Goal: Check status

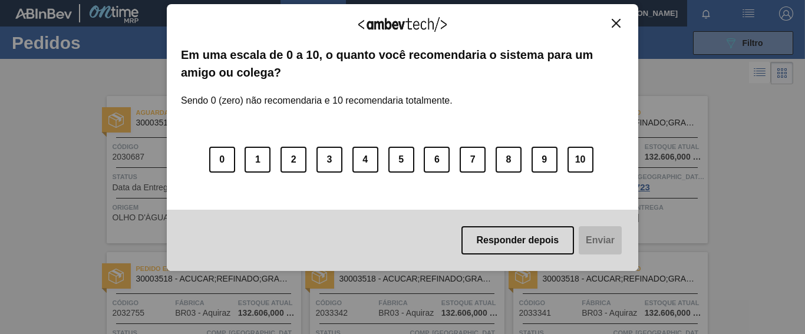
scroll to position [147, 0]
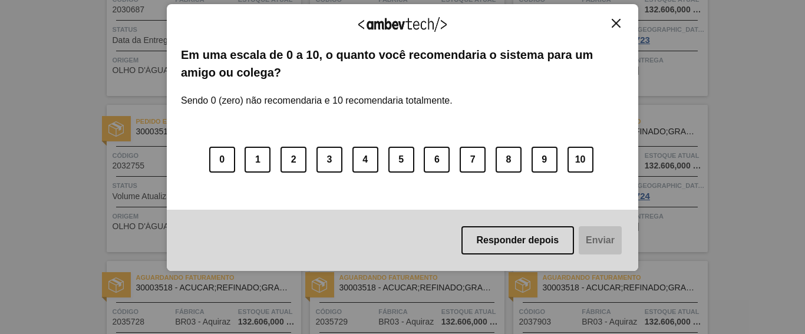
click at [613, 23] on img "Close" at bounding box center [616, 23] width 9 height 9
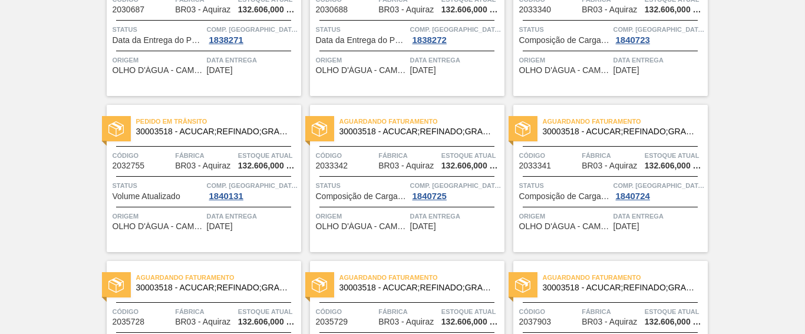
scroll to position [0, 0]
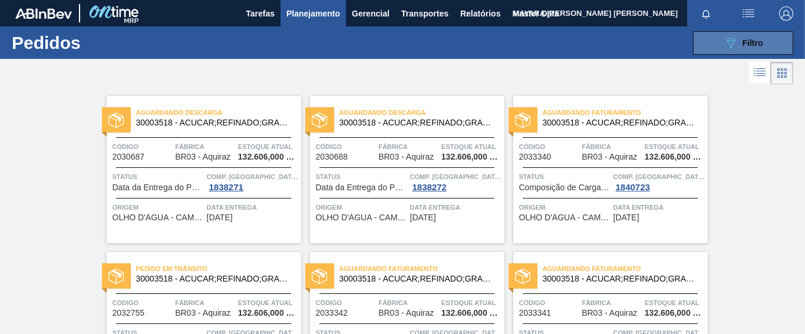
click at [758, 45] on span "Filtro" at bounding box center [753, 42] width 21 height 9
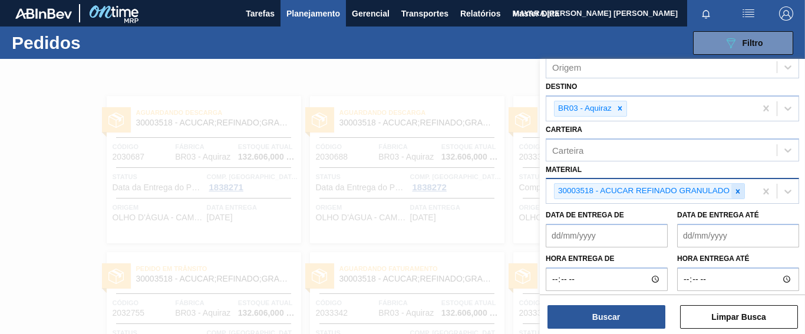
click at [738, 193] on icon at bounding box center [738, 191] width 4 height 4
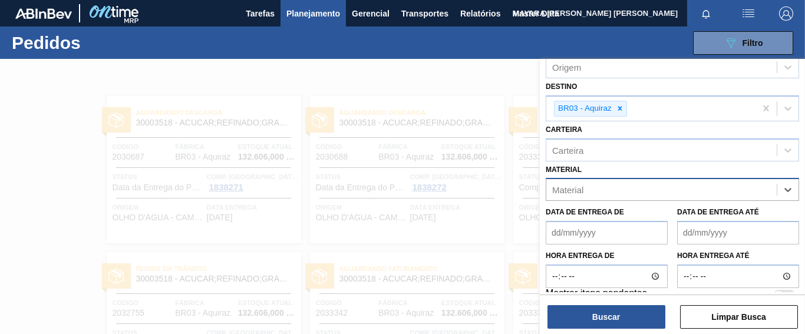
paste input "30034305"
type input "30034305"
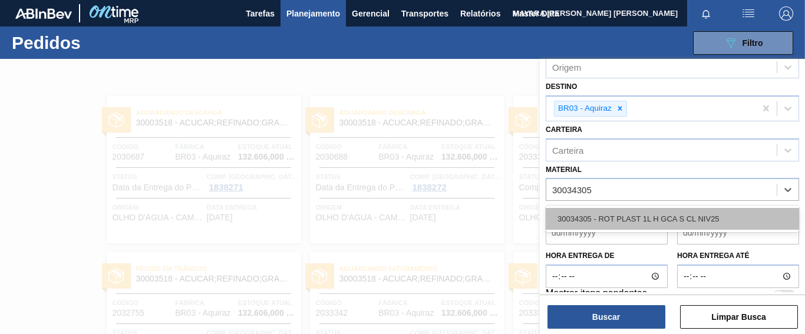
click at [699, 223] on div "30034305 - ROT PLAST 1L H GCA S CL NIV25" at bounding box center [672, 219] width 253 height 22
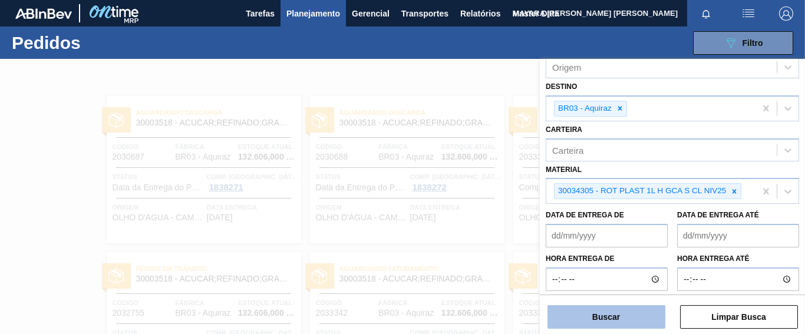
click at [623, 314] on button "Buscar" at bounding box center [607, 317] width 118 height 24
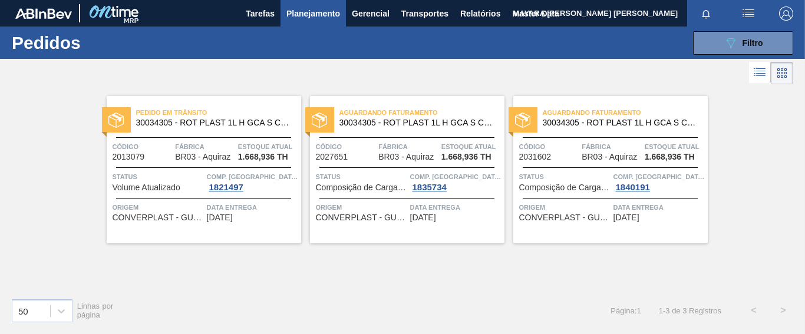
drag, startPoint x: 151, startPoint y: 179, endPoint x: 151, endPoint y: 194, distance: 15.3
click at [151, 179] on span "Status" at bounding box center [158, 177] width 91 height 12
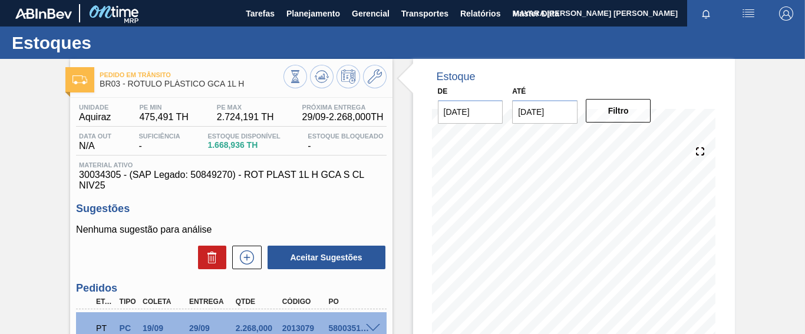
scroll to position [98, 0]
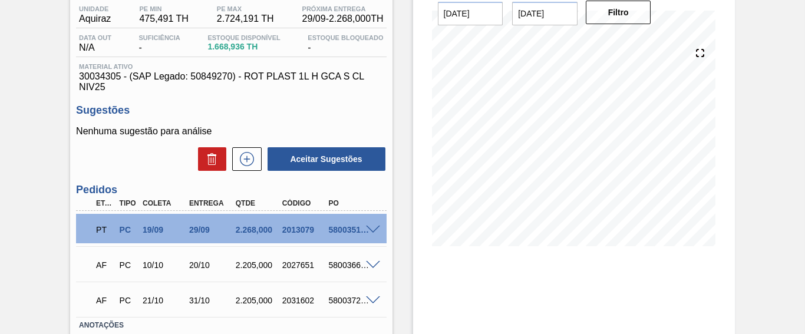
click at [337, 232] on div "5800351769" at bounding box center [351, 229] width 50 height 9
copy div "5800351769"
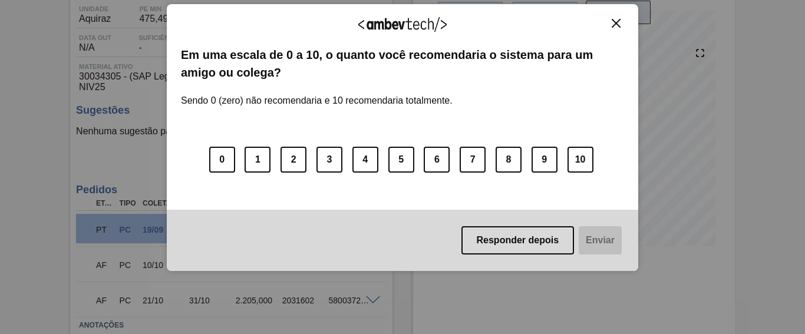
click at [612, 22] on img "Close" at bounding box center [616, 23] width 9 height 9
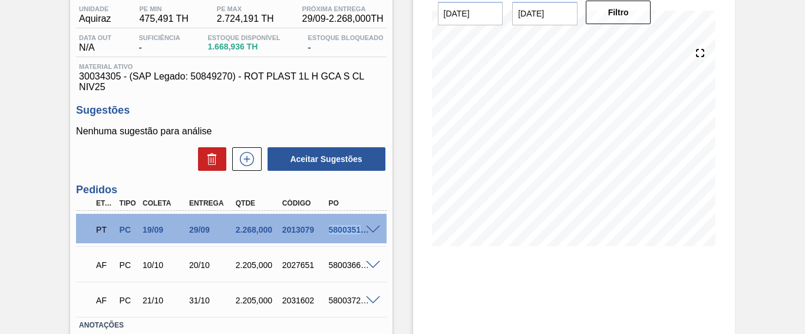
scroll to position [0, 0]
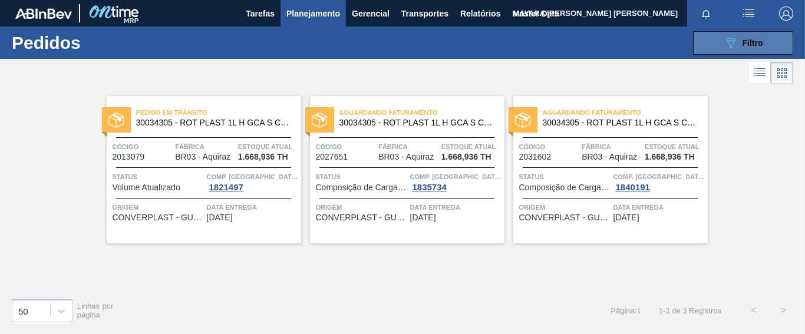
click at [733, 44] on icon "089F7B8B-B2A5-4AFE-B5C0-19BA573D28AC" at bounding box center [731, 43] width 14 height 14
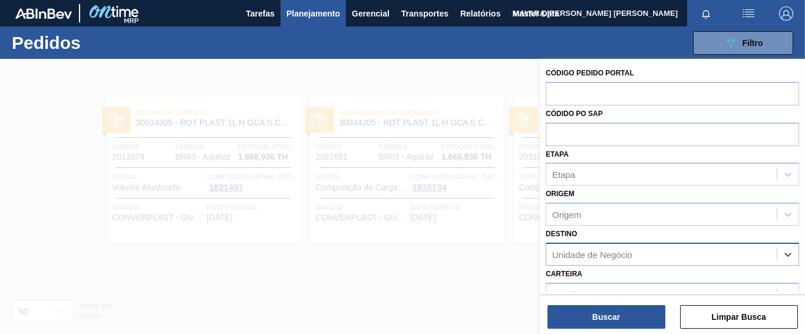
paste input "30019068"
type input "30019068"
click at [642, 253] on div "30019068" at bounding box center [661, 254] width 230 height 17
paste input "30019068"
type input "30019068"
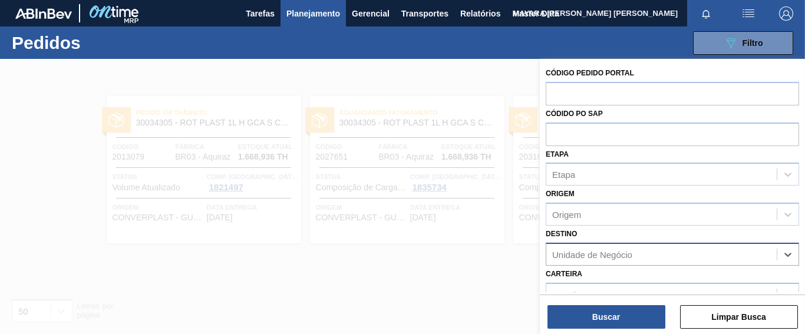
paste input "30019068"
click at [562, 258] on input "30019068" at bounding box center [572, 254] width 41 height 10
type input "300019068"
click at [632, 254] on div "Unidade de Negócio" at bounding box center [661, 254] width 230 height 17
paste input "30019068"
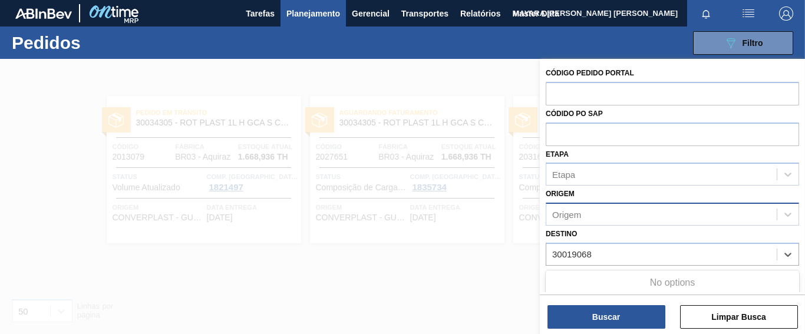
type input "30019068"
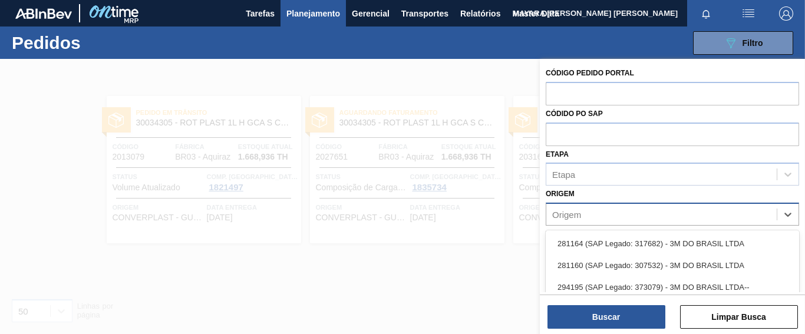
click at [591, 210] on div "Origem" at bounding box center [661, 214] width 230 height 17
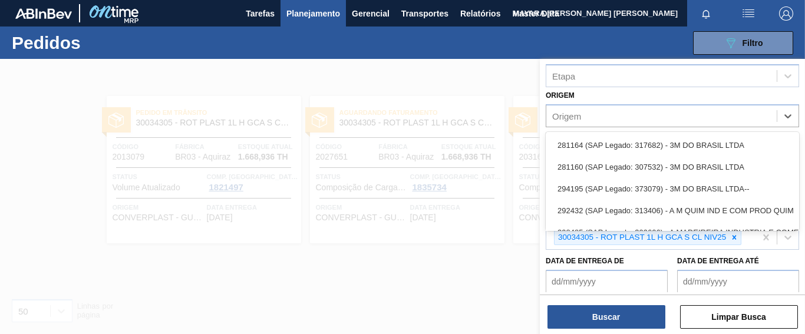
scroll to position [295, 0]
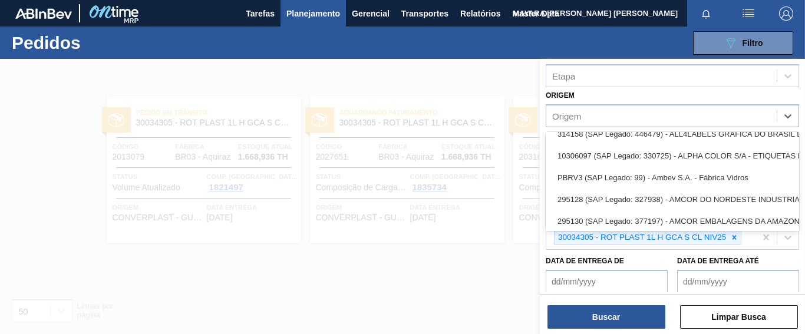
drag, startPoint x: 504, startPoint y: 216, endPoint x: 508, endPoint y: 223, distance: 8.4
click at [504, 216] on div at bounding box center [402, 226] width 805 height 334
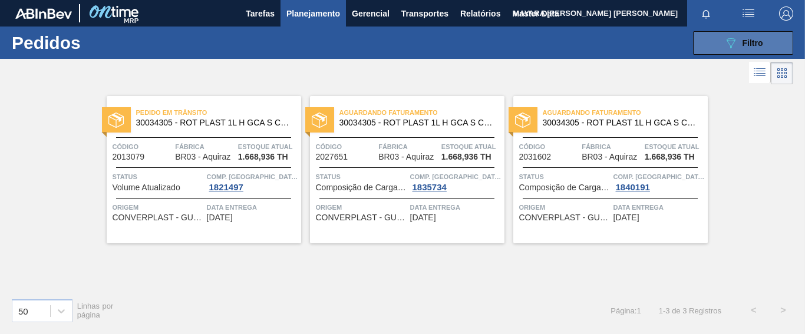
click at [721, 43] on button "089F7B8B-B2A5-4AFE-B5C0-19BA573D28AC Filtro" at bounding box center [743, 43] width 100 height 24
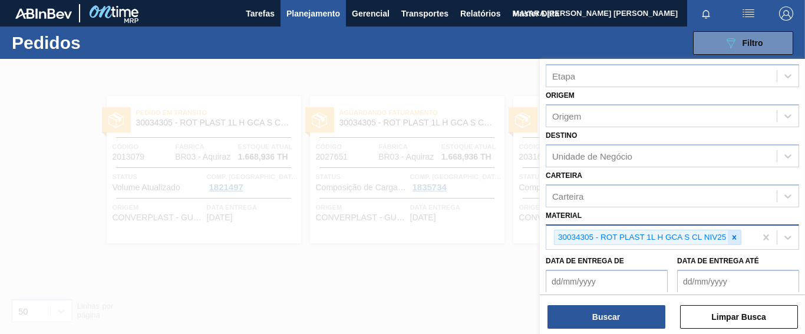
click at [735, 236] on icon at bounding box center [735, 237] width 4 height 4
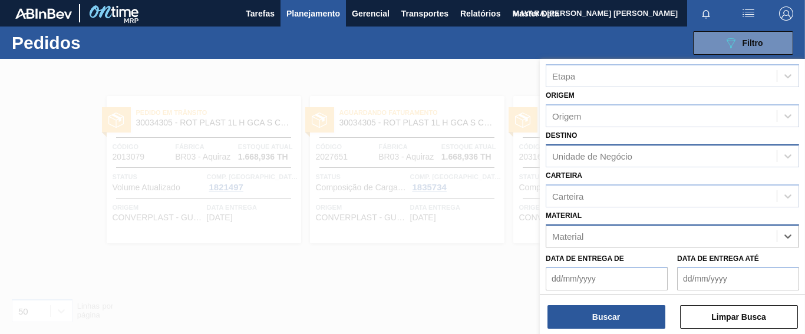
click at [595, 156] on div "Unidade de Negócio" at bounding box center [592, 156] width 80 height 10
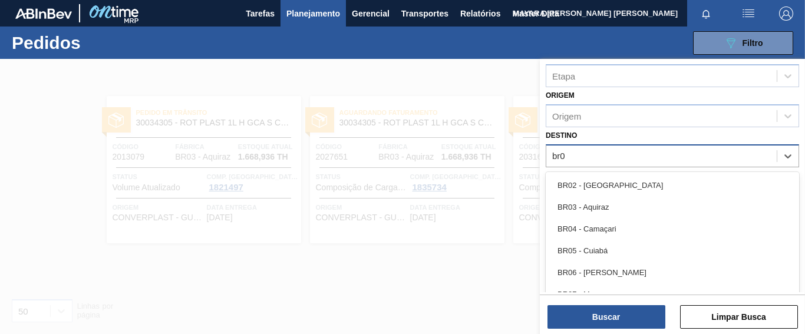
type input "br03"
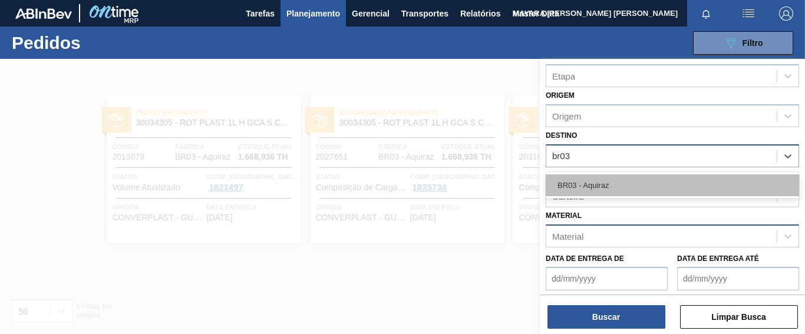
click at [596, 178] on div "BR03 - Aquiraz" at bounding box center [672, 185] width 253 height 22
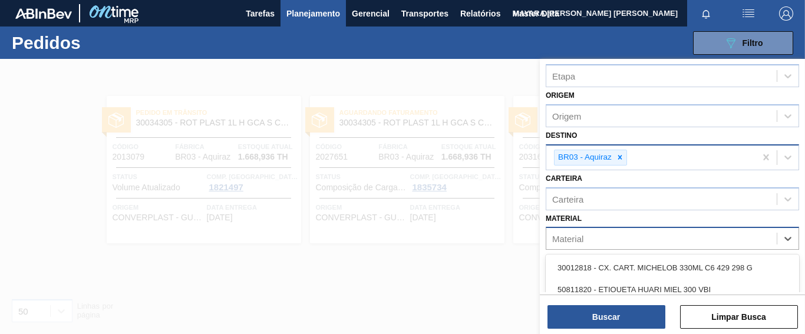
click at [583, 231] on div "Material" at bounding box center [661, 238] width 230 height 17
paste input "30019068"
type input "30019068"
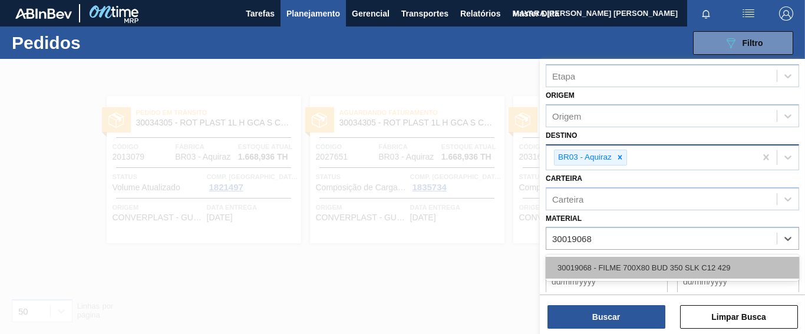
click at [606, 265] on div "30019068 - FILME 700X80 BUD 350 SLK C12 429" at bounding box center [672, 268] width 253 height 22
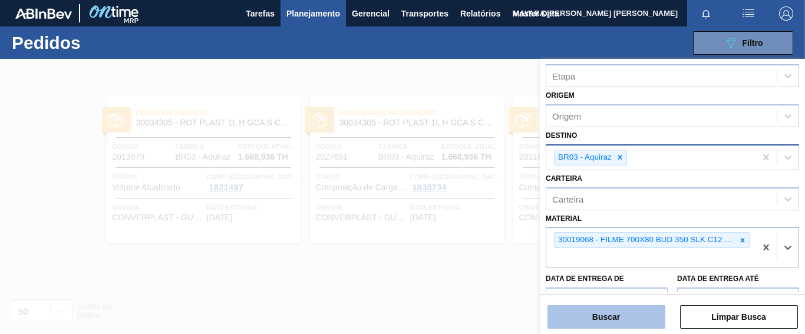
click at [622, 312] on button "Buscar" at bounding box center [607, 317] width 118 height 24
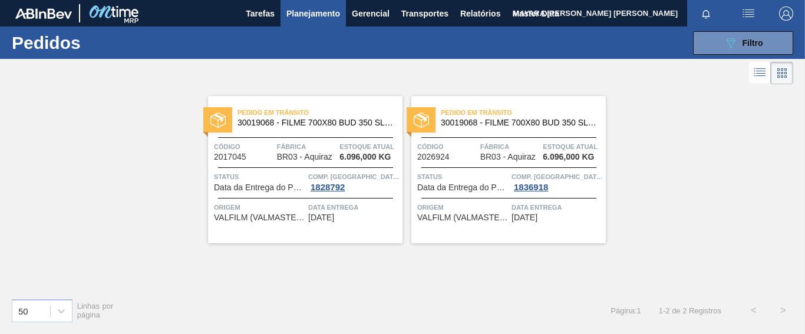
drag, startPoint x: 272, startPoint y: 170, endPoint x: 280, endPoint y: 178, distance: 10.8
click at [272, 172] on span "Status" at bounding box center [259, 177] width 91 height 12
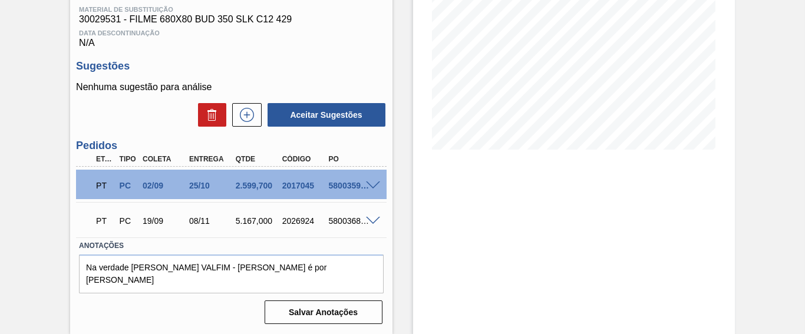
scroll to position [146, 0]
